Goal: Find specific page/section: Find specific page/section

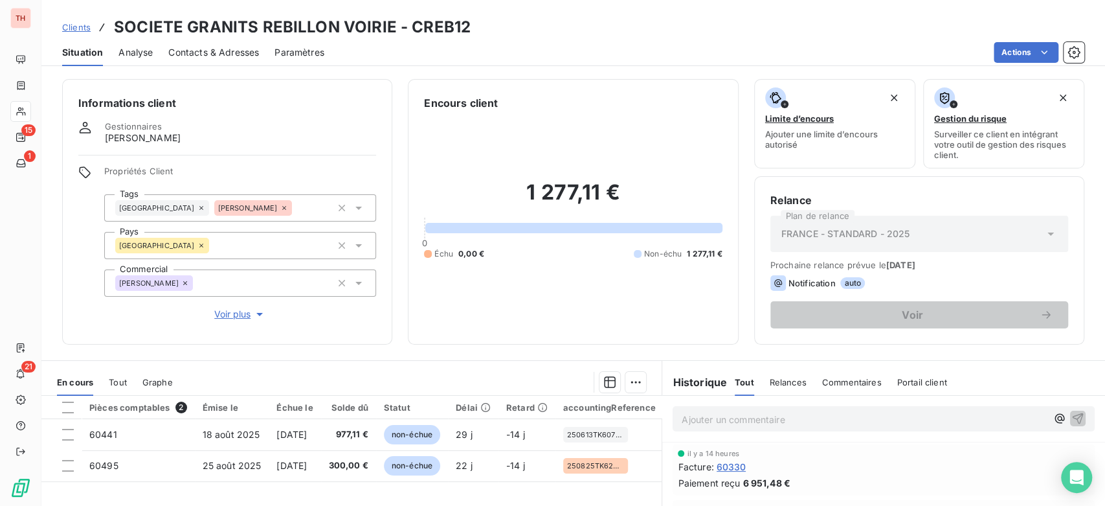
scroll to position [72, 0]
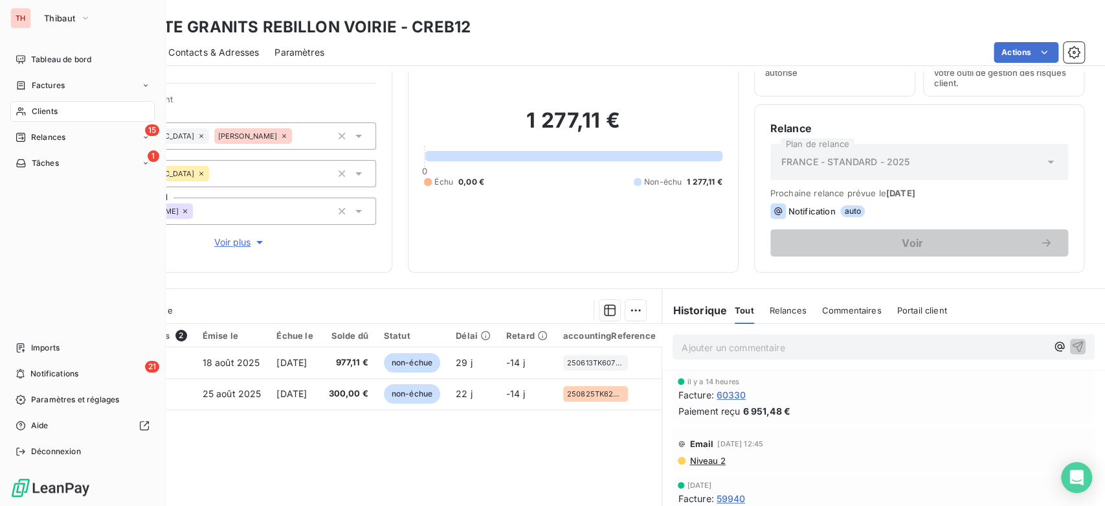
click at [56, 107] on span "Clients" at bounding box center [45, 112] width 26 height 12
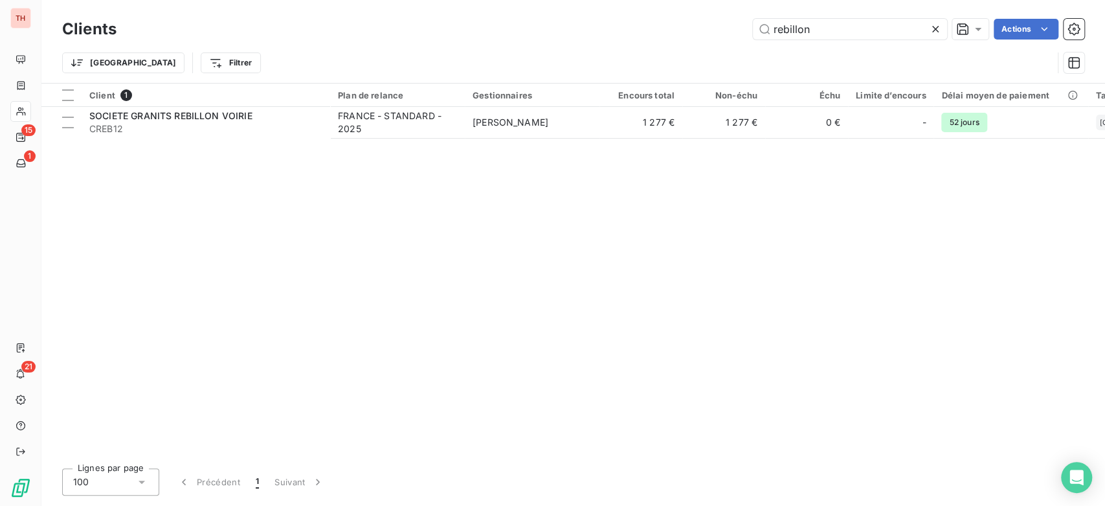
drag, startPoint x: 709, startPoint y: 23, endPoint x: 382, endPoint y: 8, distance: 327.2
click at [412, 17] on div "Clients rebillon Actions" at bounding box center [573, 29] width 1022 height 27
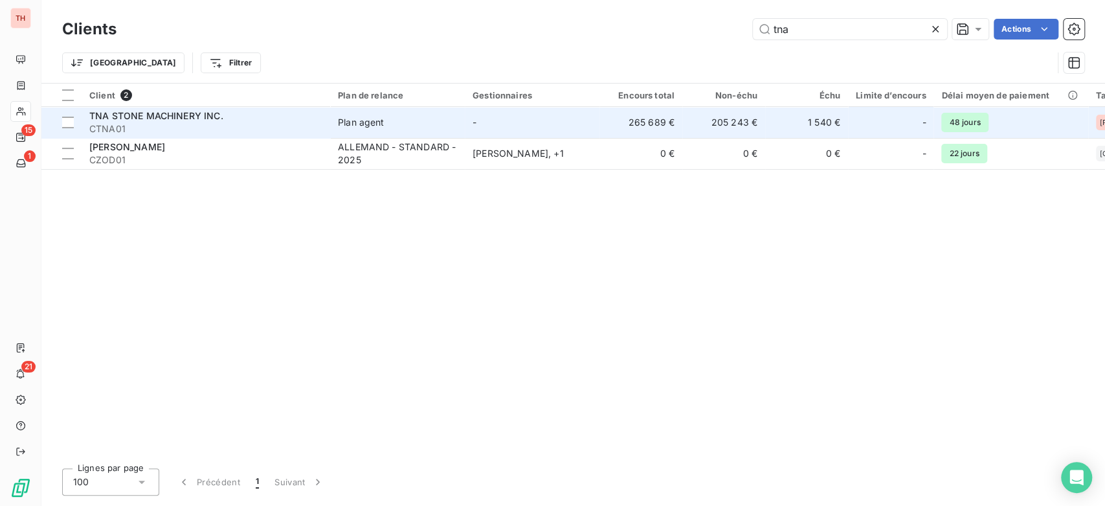
type input "tna"
click at [269, 128] on span "CTNA01" at bounding box center [205, 128] width 233 height 13
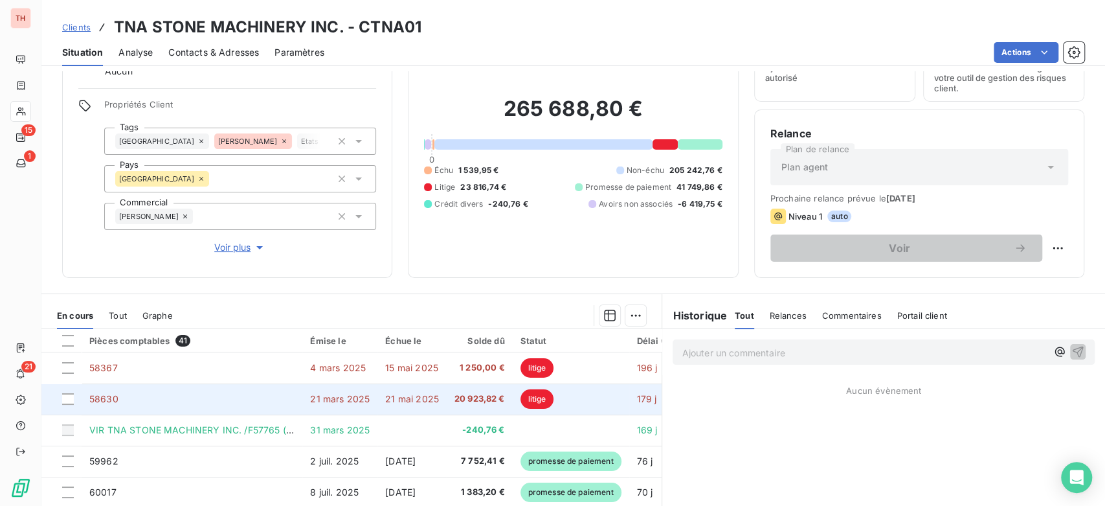
scroll to position [144, 0]
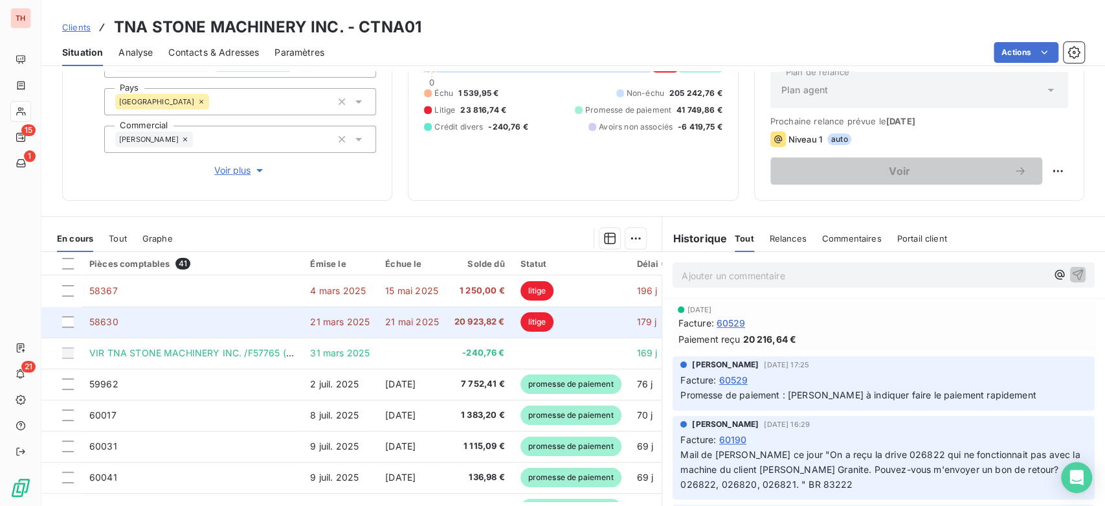
click at [243, 324] on td "58630" at bounding box center [192, 321] width 221 height 31
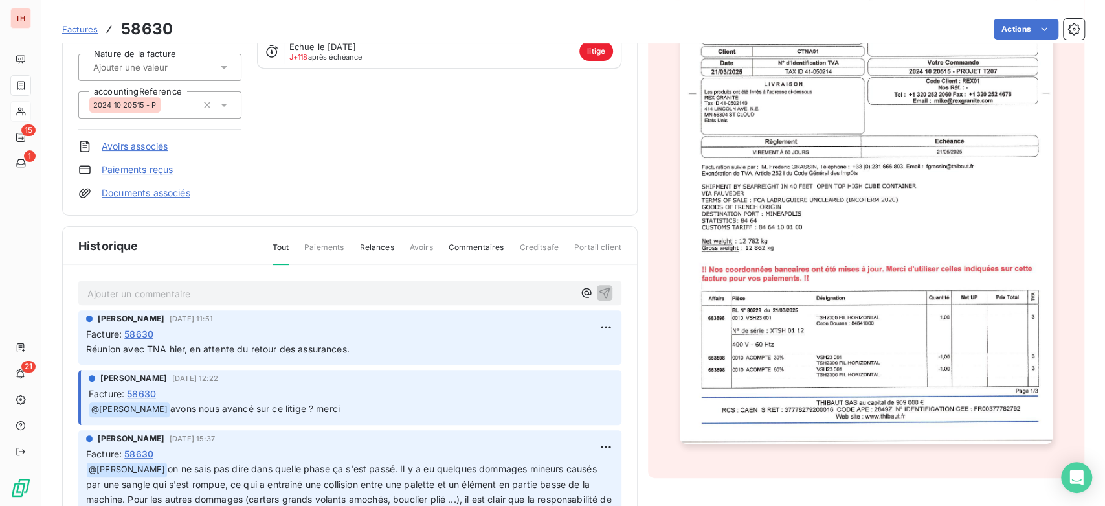
scroll to position [210, 0]
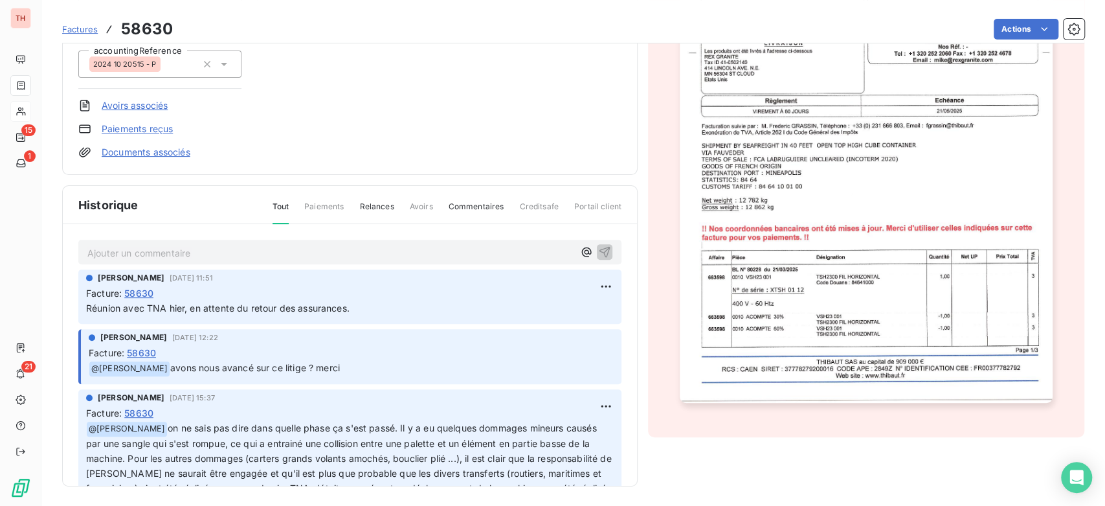
click at [906, 221] on img "button" at bounding box center [866, 139] width 373 height 527
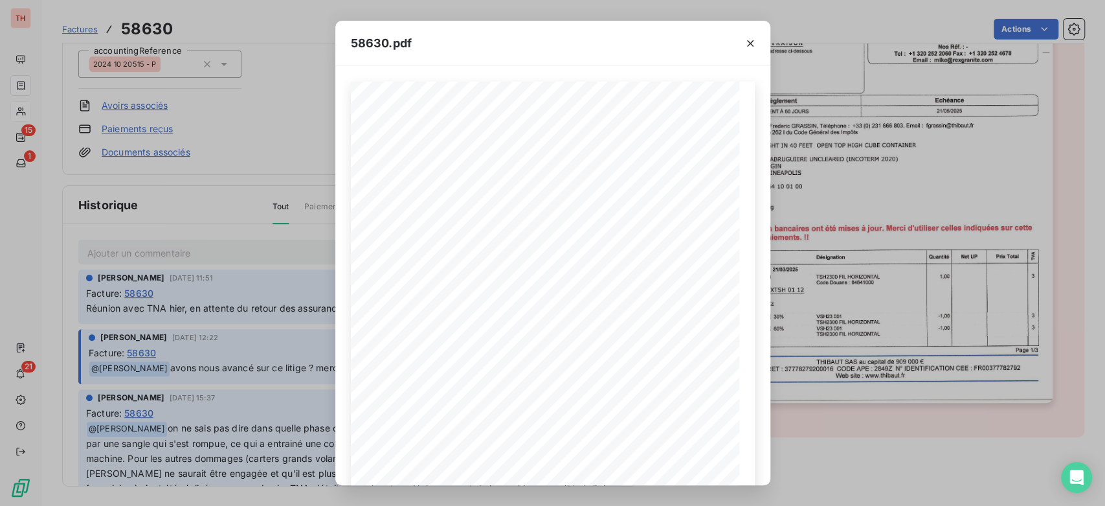
click at [280, 170] on div "58630.pdf 1 sur 3" at bounding box center [552, 253] width 1105 height 506
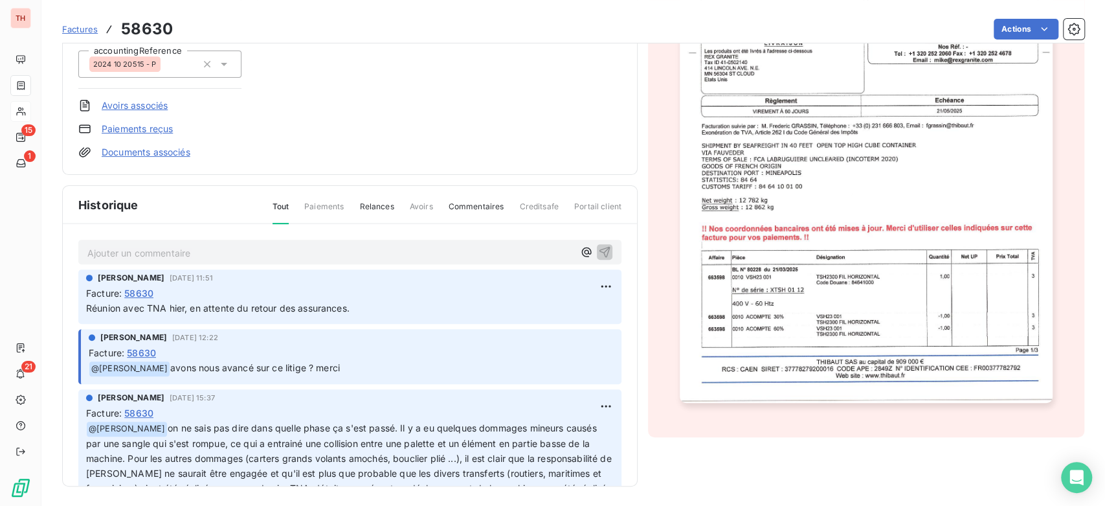
click at [877, 154] on img "button" at bounding box center [866, 139] width 373 height 527
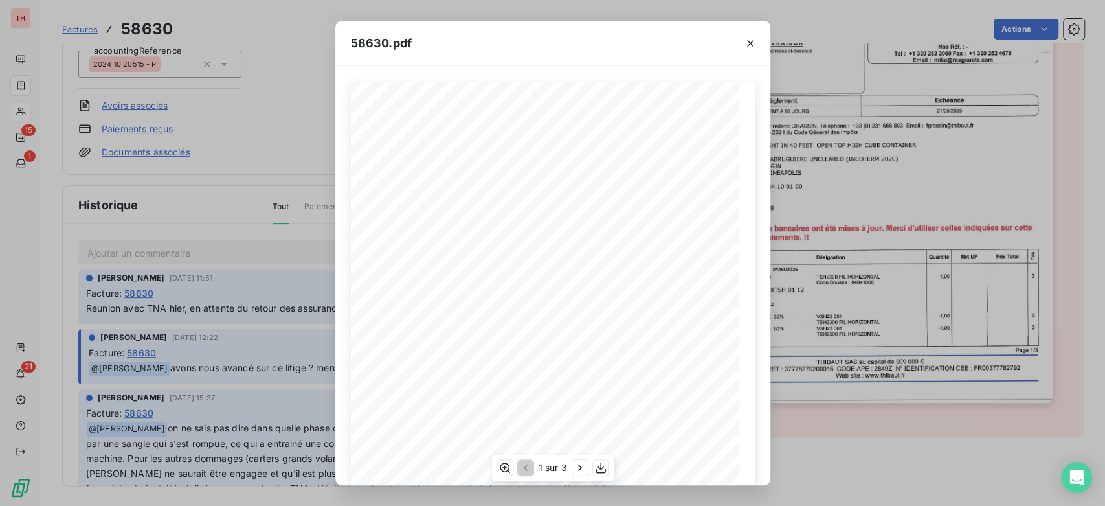
scroll to position [161, 0]
click at [570, 464] on div "1 sur 3" at bounding box center [552, 467] width 122 height 26
click at [577, 465] on icon "button" at bounding box center [580, 467] width 13 height 13
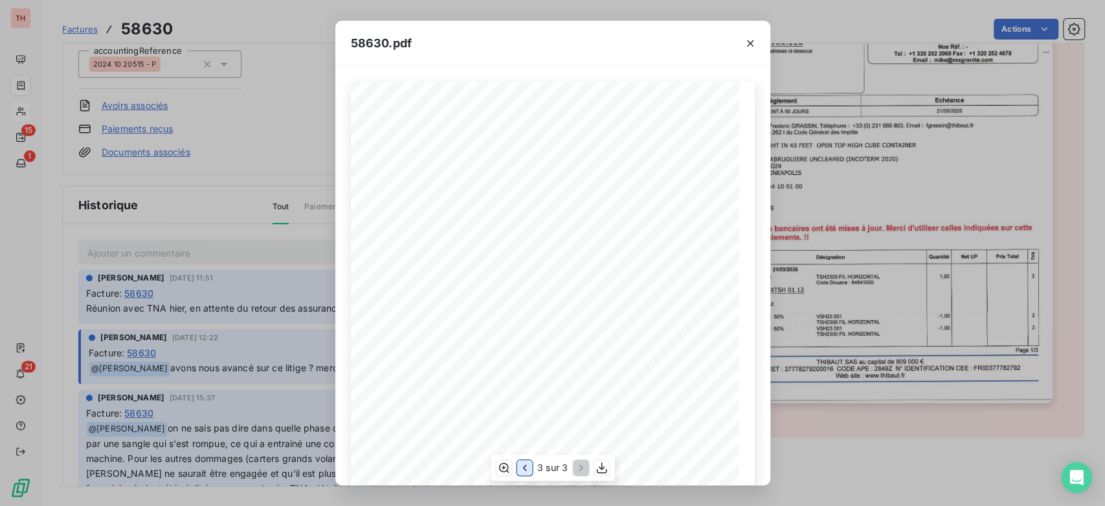
click at [530, 465] on icon "button" at bounding box center [524, 467] width 13 height 13
click at [529, 465] on icon "button" at bounding box center [524, 467] width 13 height 13
click at [333, 159] on div "58630.pdf 1 sur 3" at bounding box center [552, 253] width 1105 height 506
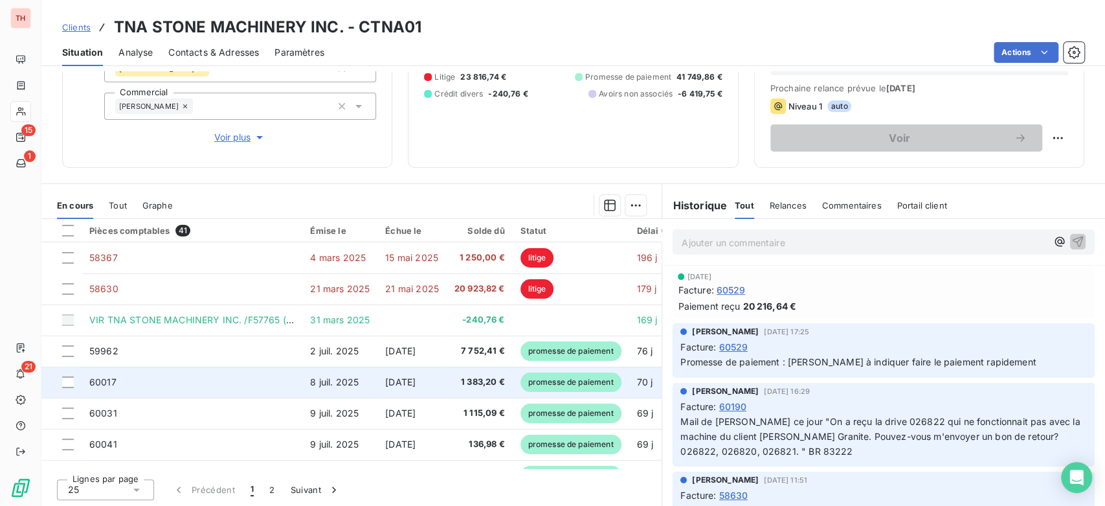
scroll to position [177, 0]
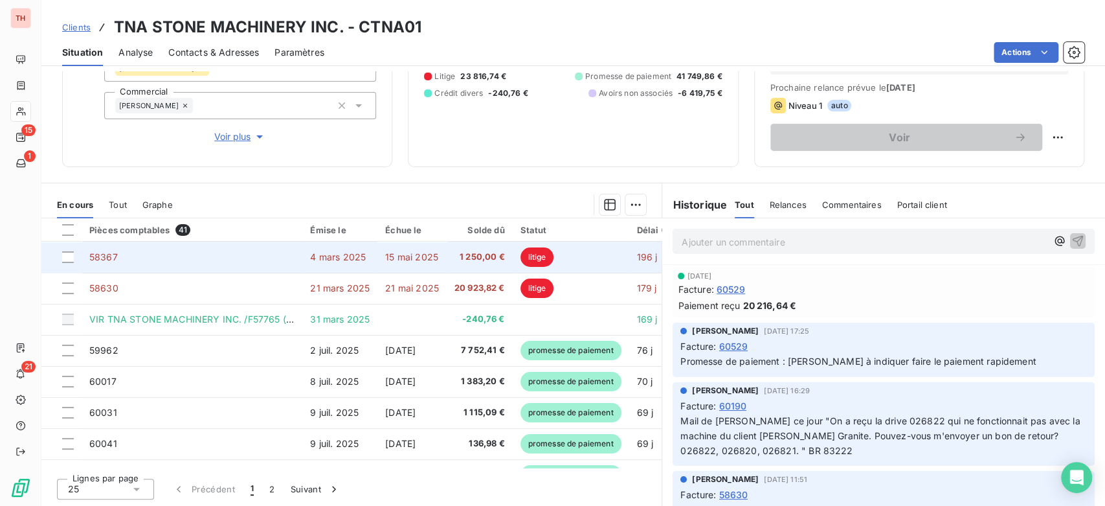
click at [352, 247] on td "4 mars 2025" at bounding box center [339, 256] width 75 height 31
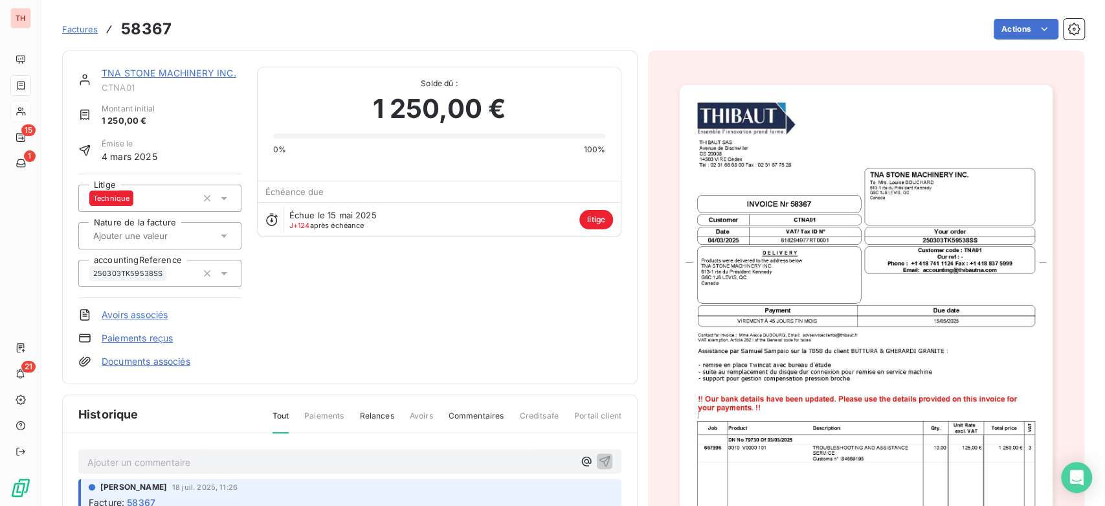
click at [79, 32] on span "Factures" at bounding box center [80, 29] width 36 height 10
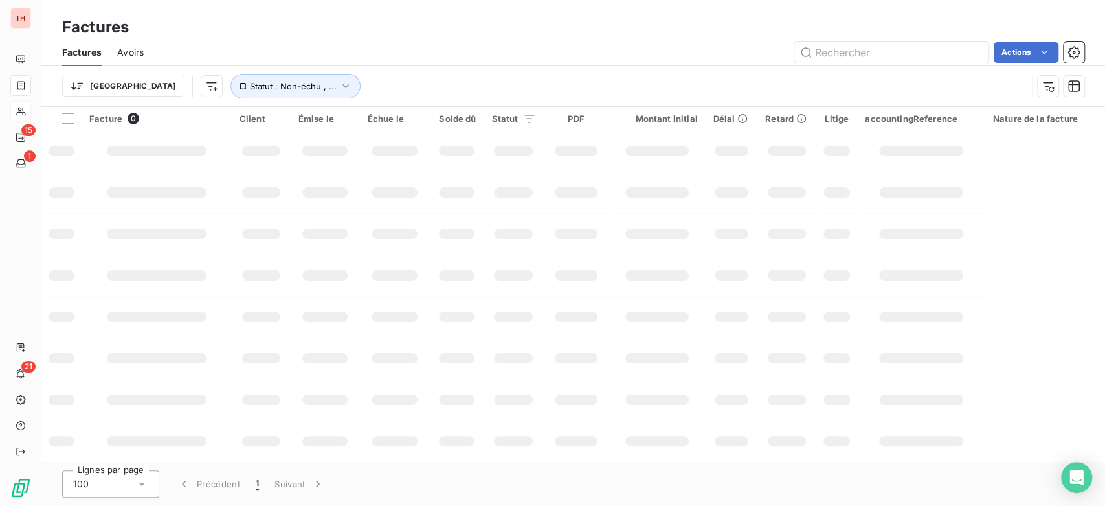
click at [844, 54] on input "text" at bounding box center [891, 52] width 194 height 21
click at [856, 44] on input "text" at bounding box center [891, 52] width 194 height 21
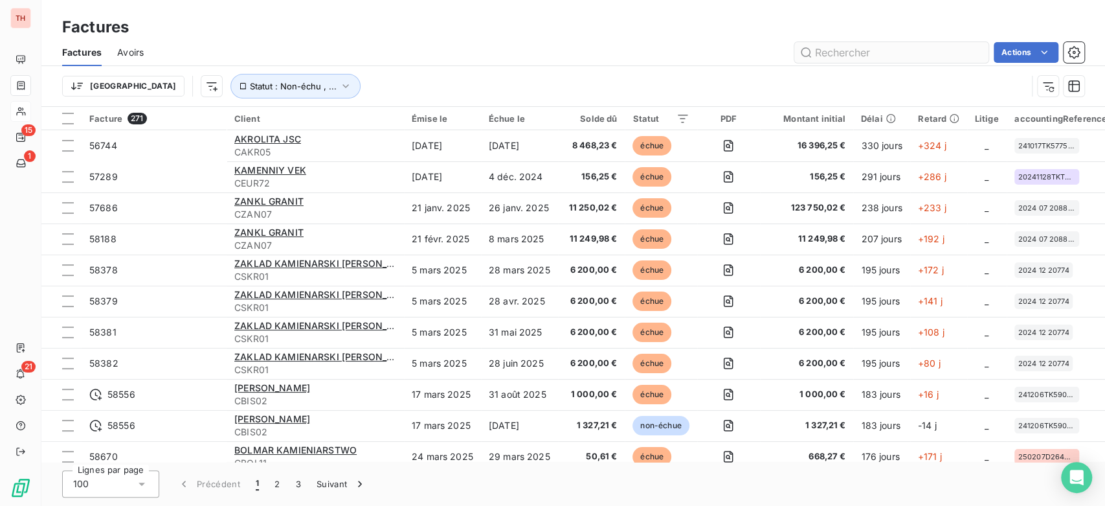
drag, startPoint x: 854, startPoint y: 63, endPoint x: 856, endPoint y: 56, distance: 7.4
click at [854, 61] on div "Factures Avoirs Actions" at bounding box center [573, 52] width 1064 height 27
click at [856, 55] on input "text" at bounding box center [891, 52] width 194 height 21
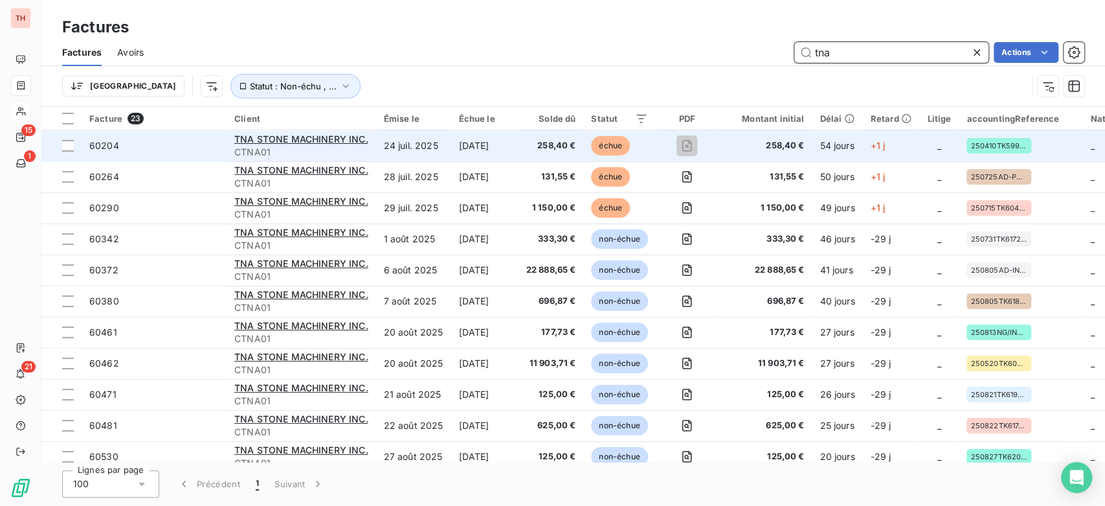
type input "tna"
click at [152, 139] on span "60204" at bounding box center [153, 145] width 129 height 13
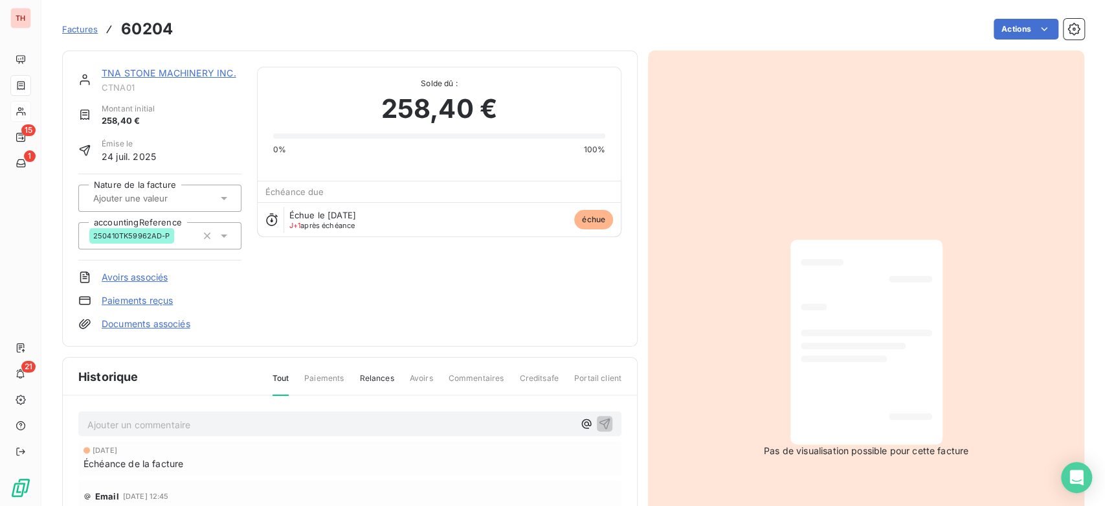
click at [172, 67] on link "TNA STONE MACHINERY INC." at bounding box center [169, 72] width 135 height 11
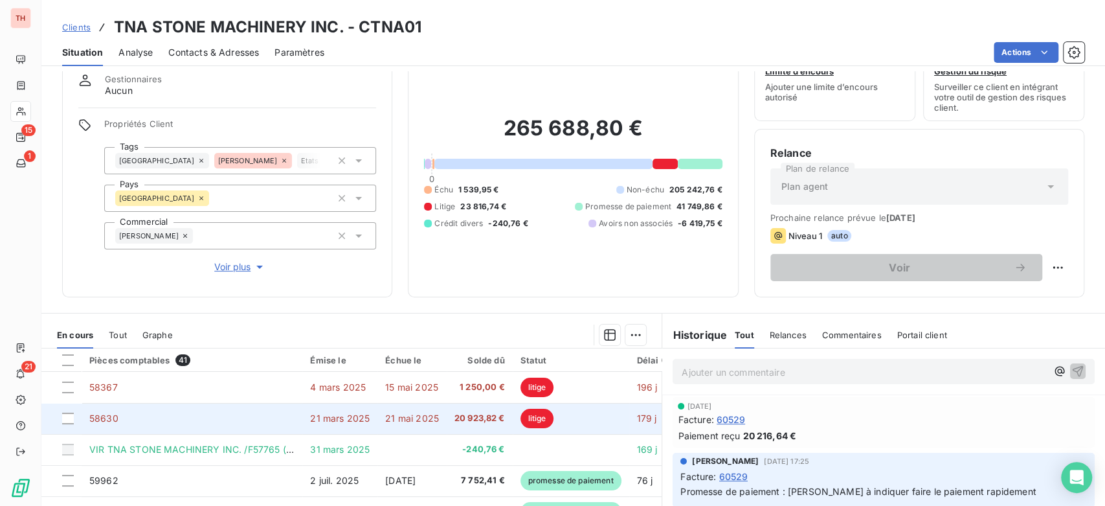
scroll to position [72, 0]
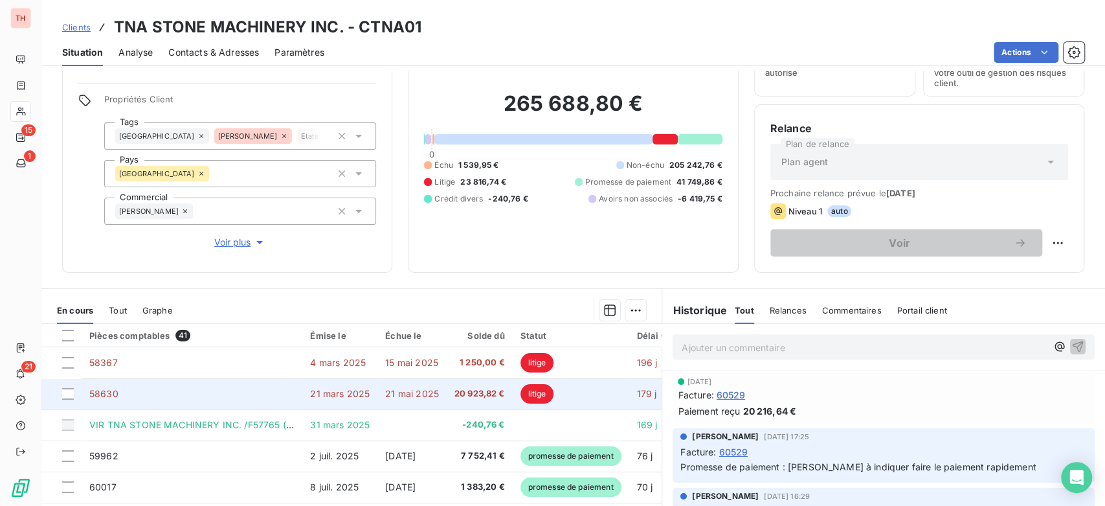
click at [307, 396] on td "21 mars 2025" at bounding box center [339, 393] width 75 height 31
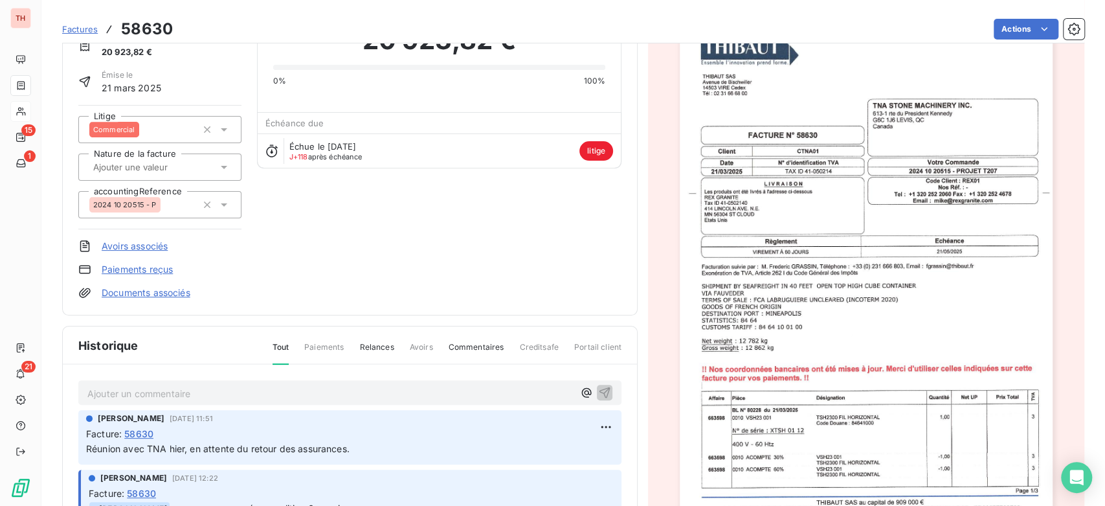
scroll to position [73, 0]
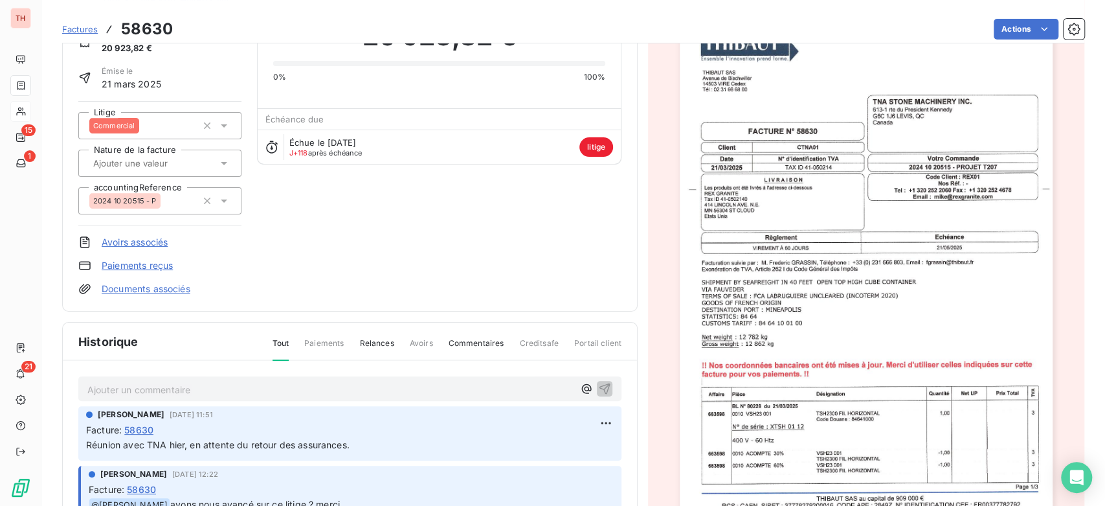
click at [328, 392] on p "Ajouter un commentaire ﻿" at bounding box center [330, 389] width 486 height 16
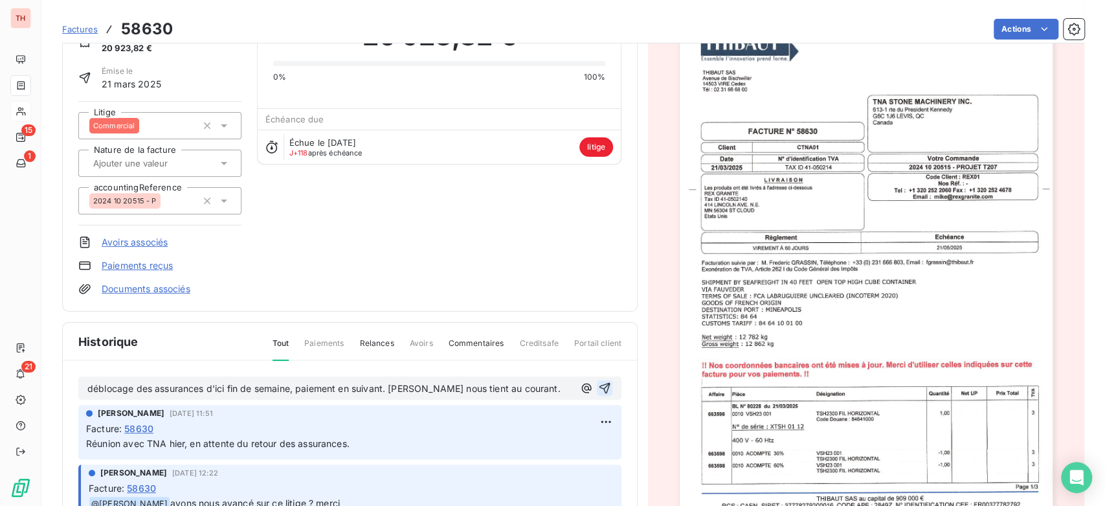
click at [598, 392] on icon "button" at bounding box center [604, 387] width 13 height 13
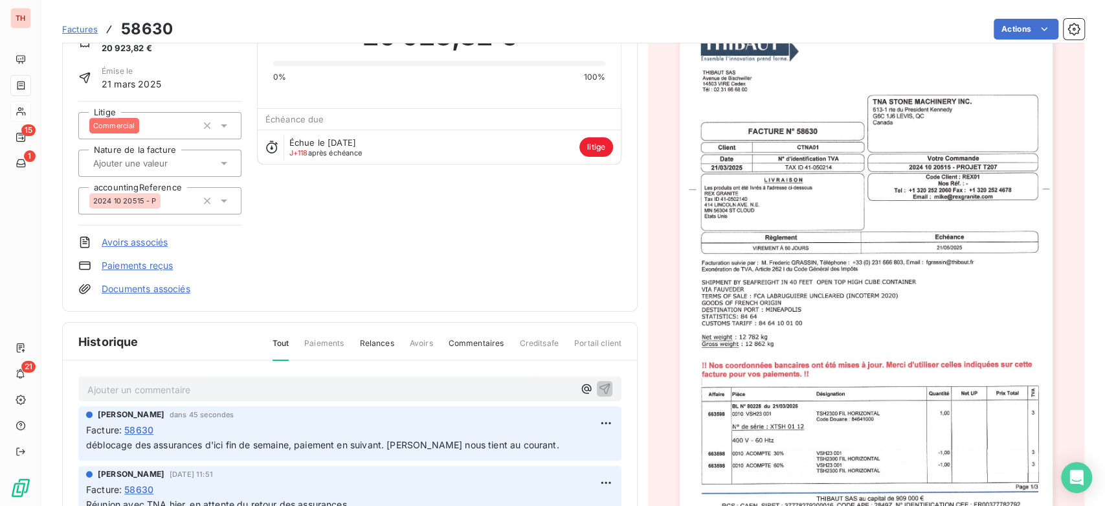
scroll to position [0, 0]
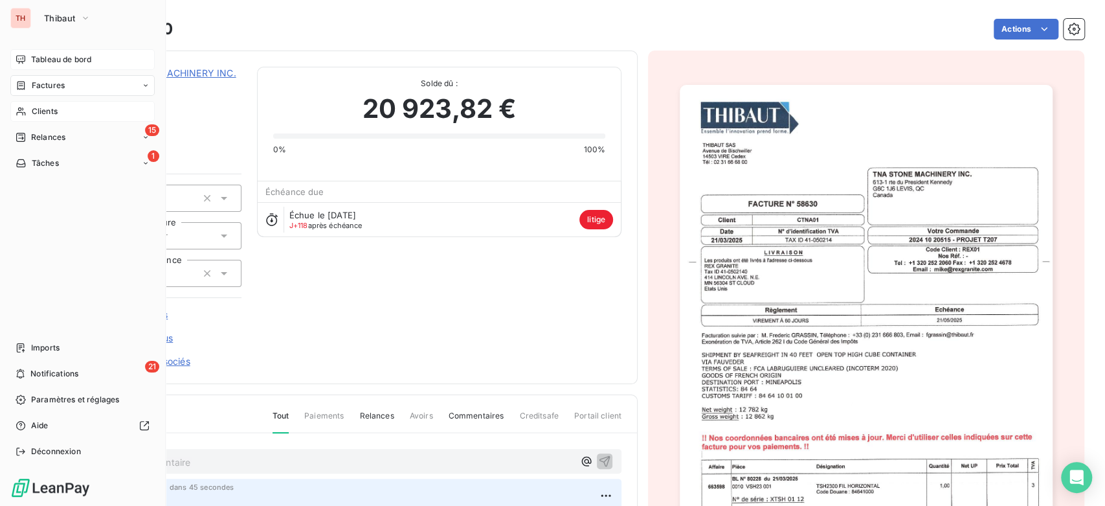
click at [54, 55] on span "Tableau de bord" at bounding box center [61, 60] width 60 height 12
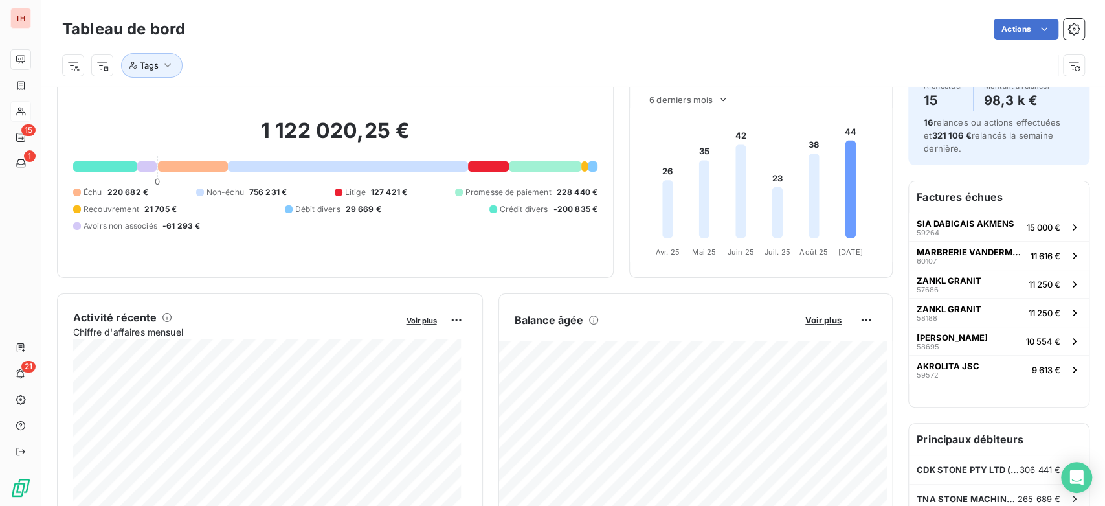
scroll to position [144, 0]
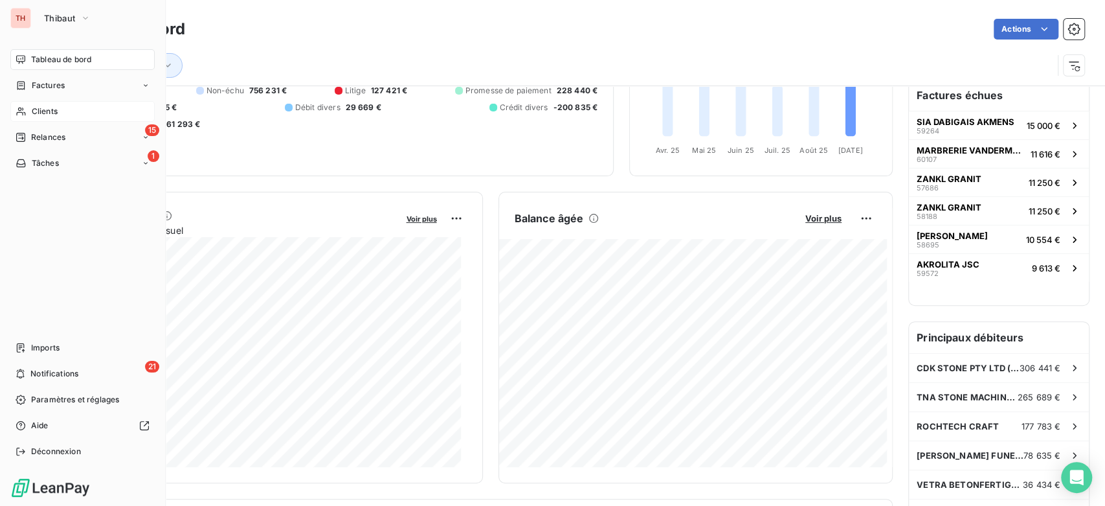
click at [45, 102] on div "Clients" at bounding box center [82, 111] width 144 height 21
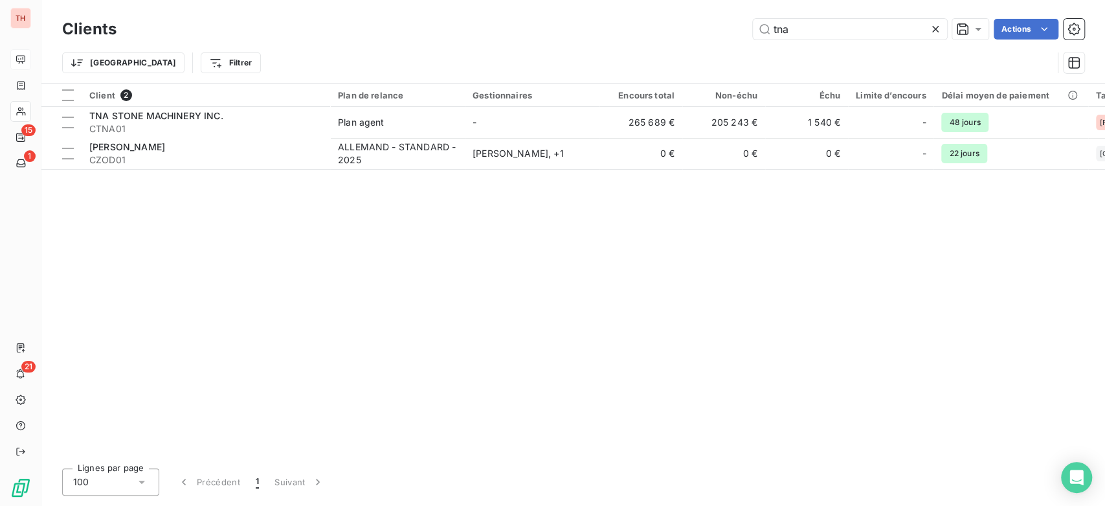
drag, startPoint x: 844, startPoint y: 27, endPoint x: 500, endPoint y: 5, distance: 345.1
click at [500, 5] on div "Clients tna Actions Trier Filtrer" at bounding box center [573, 41] width 1064 height 83
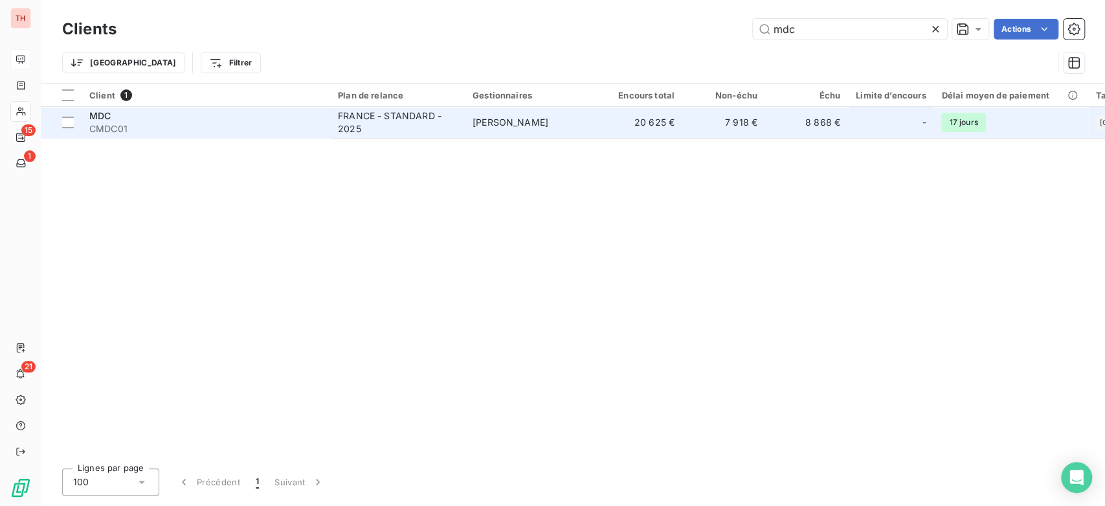
type input "mdc"
click at [214, 124] on span "CMDC01" at bounding box center [205, 128] width 233 height 13
